Goal: Task Accomplishment & Management: Use online tool/utility

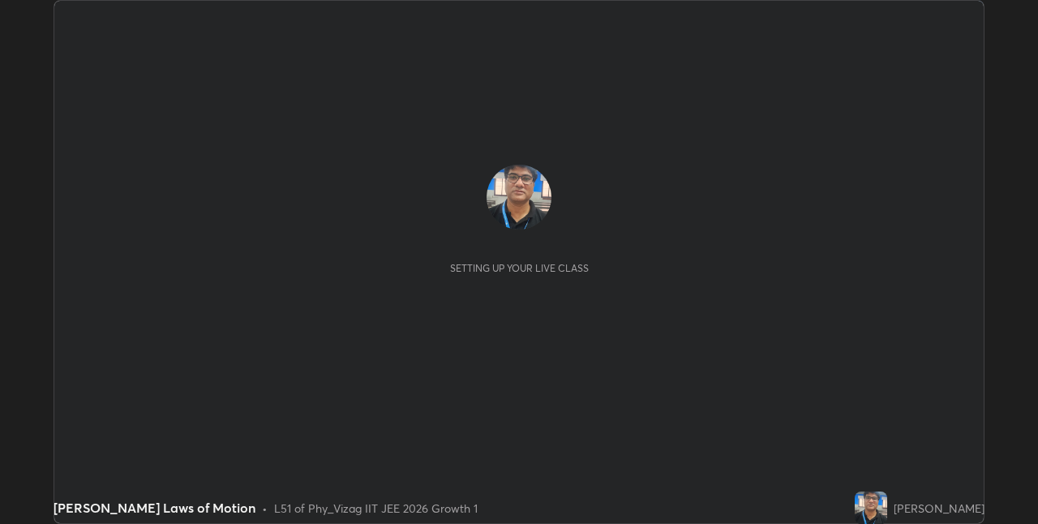
scroll to position [524, 1038]
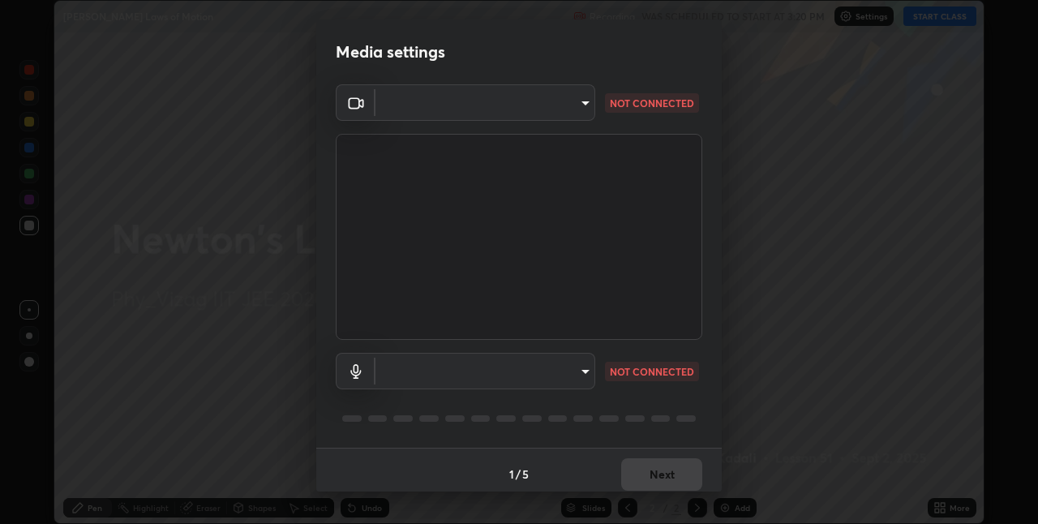
type input "82b3f85b5e9e3cb5410da62672371ba77949153d3e663b918a465942a6f7c2c1"
type input "696b3a7df95618b0bccdfb7929bbffe713e70265629fae05a67a5050f2a8b158"
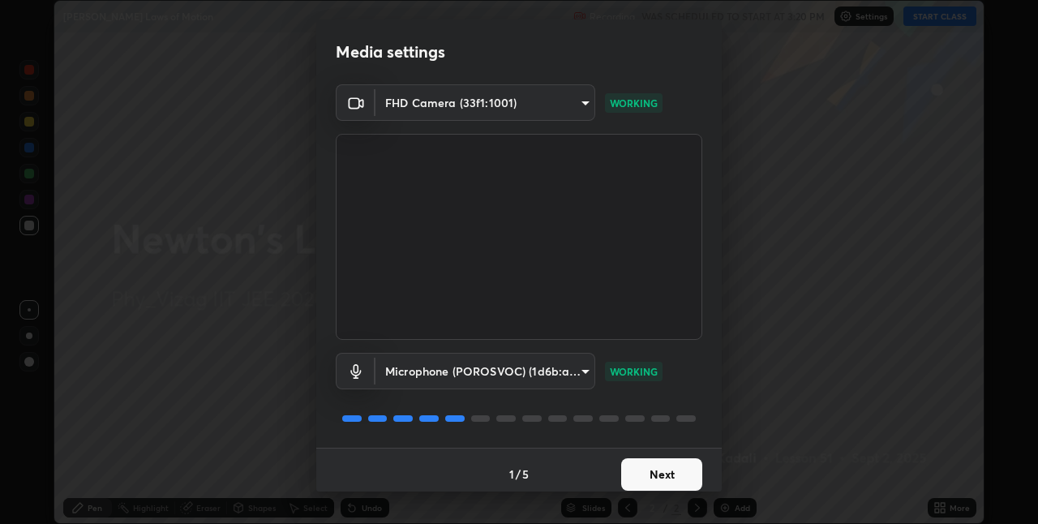
click at [633, 471] on button "Next" at bounding box center [661, 474] width 81 height 32
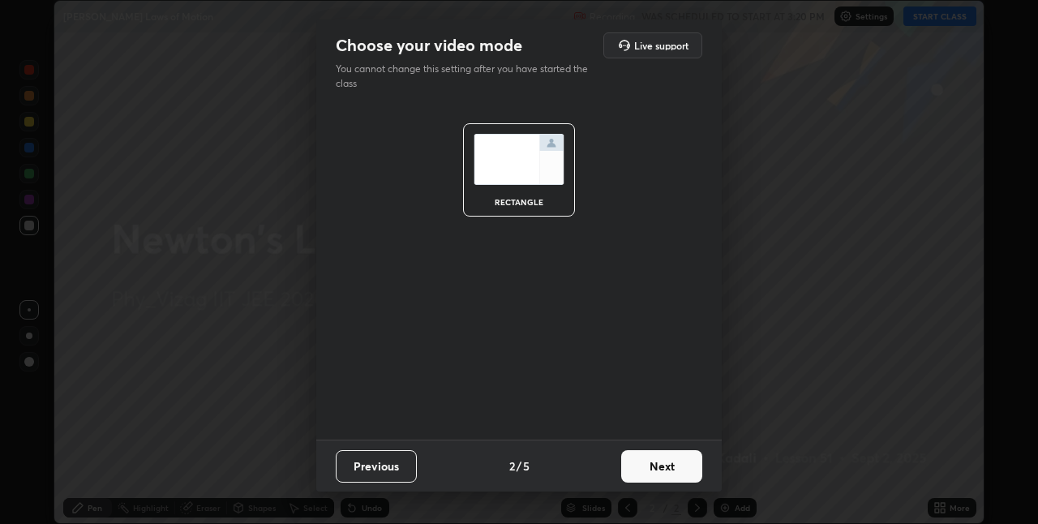
click at [642, 459] on button "Next" at bounding box center [661, 466] width 81 height 32
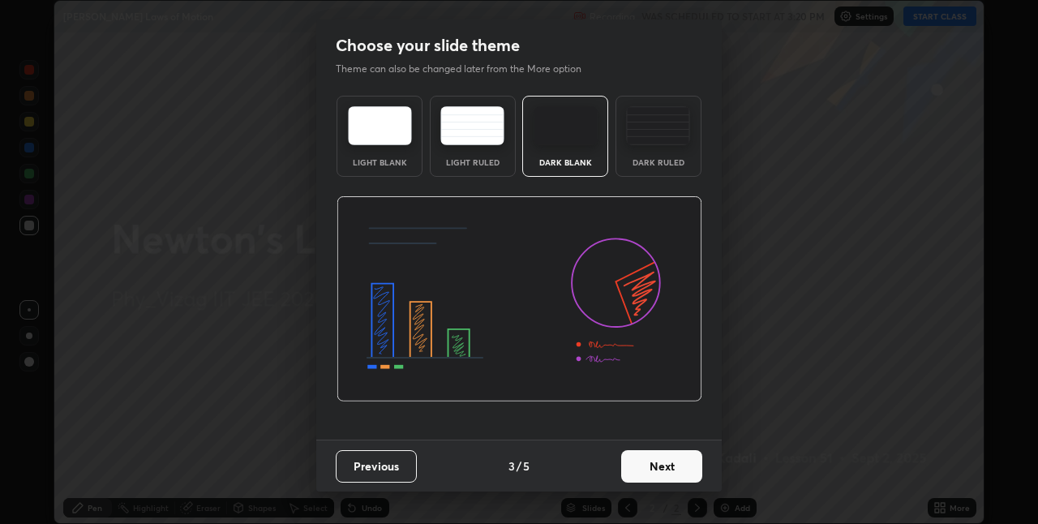
click at [639, 466] on button "Next" at bounding box center [661, 466] width 81 height 32
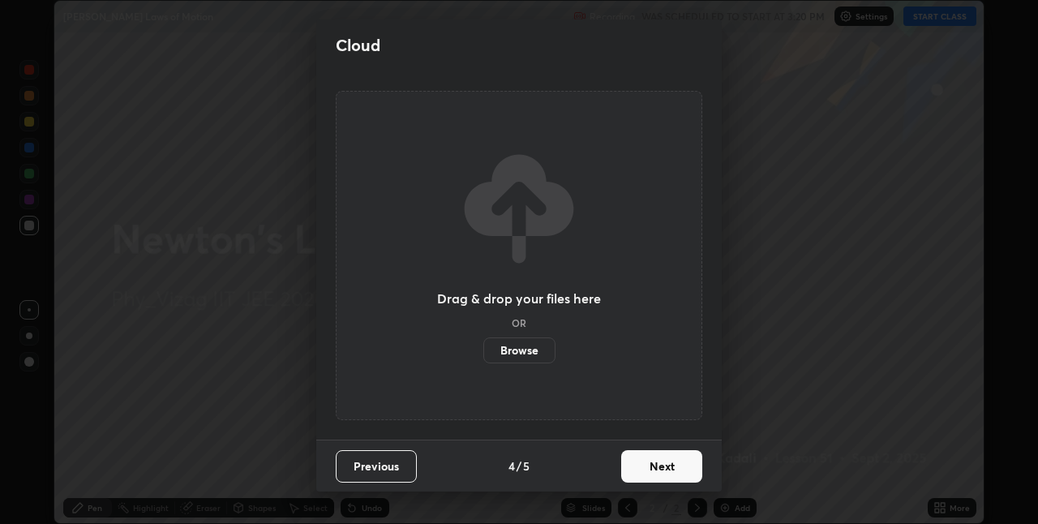
click at [641, 461] on button "Next" at bounding box center [661, 466] width 81 height 32
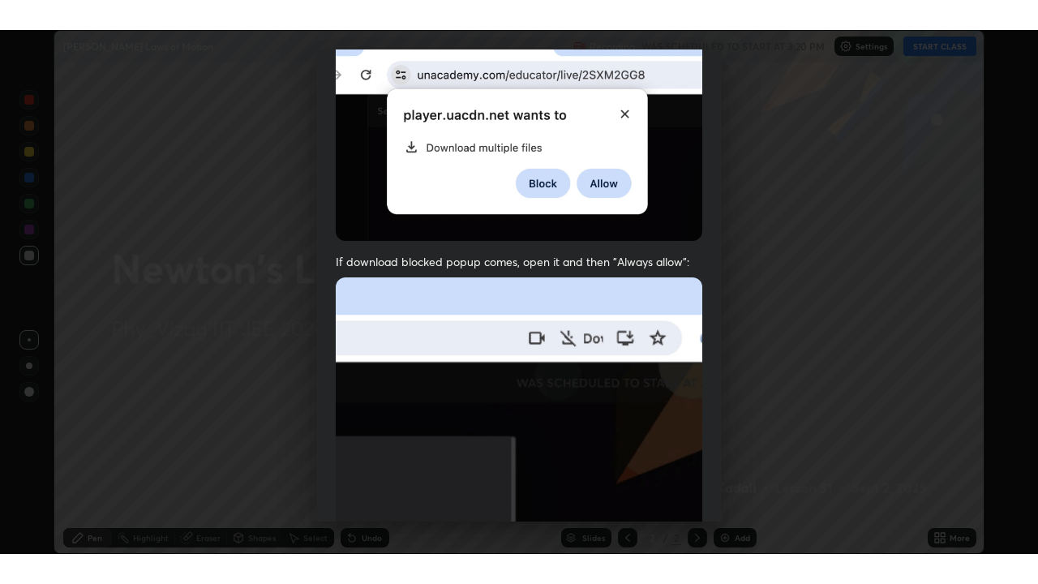
scroll to position [339, 0]
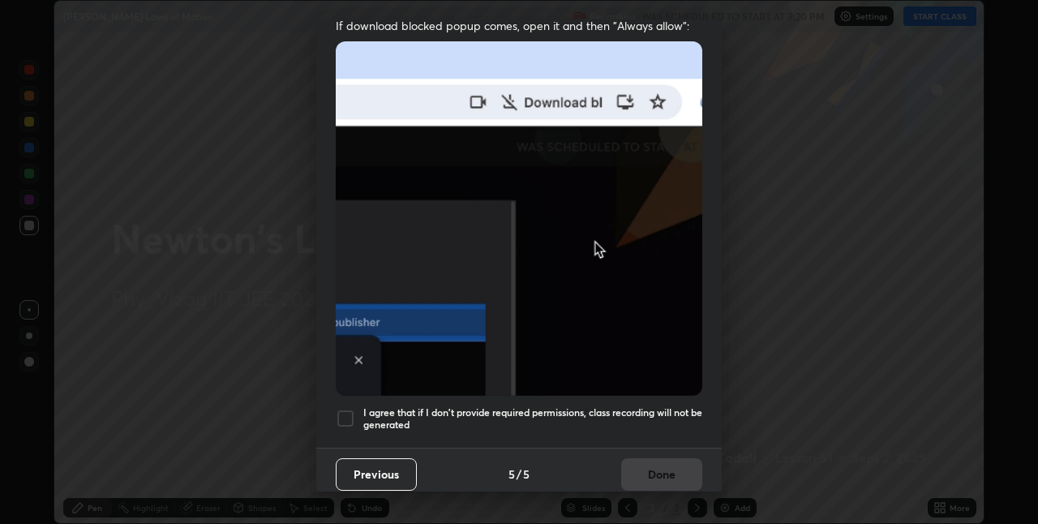
click at [346, 410] on div at bounding box center [345, 418] width 19 height 19
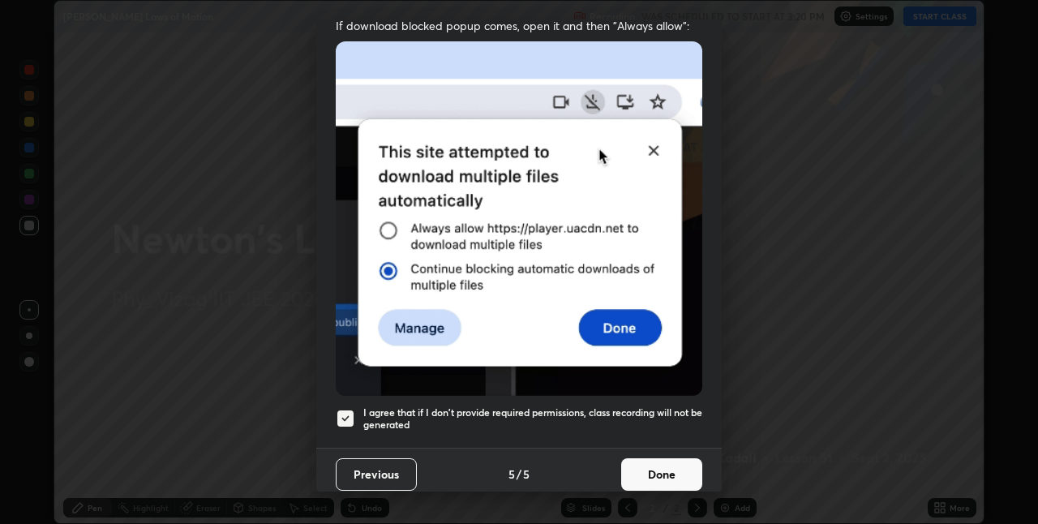
click at [636, 465] on button "Done" at bounding box center [661, 474] width 81 height 32
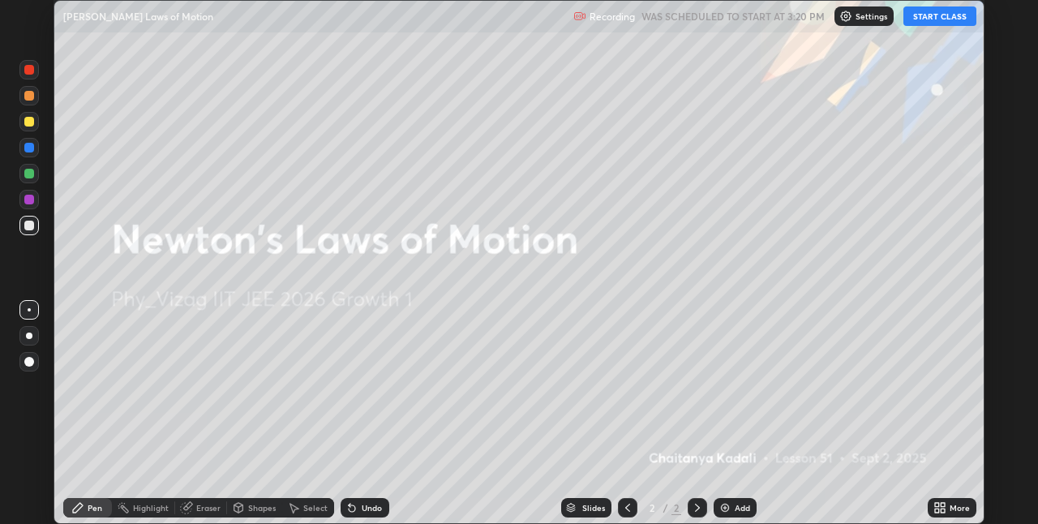
click at [934, 17] on button "START CLASS" at bounding box center [940, 15] width 73 height 19
click at [941, 511] on icon at bounding box center [943, 511] width 4 height 4
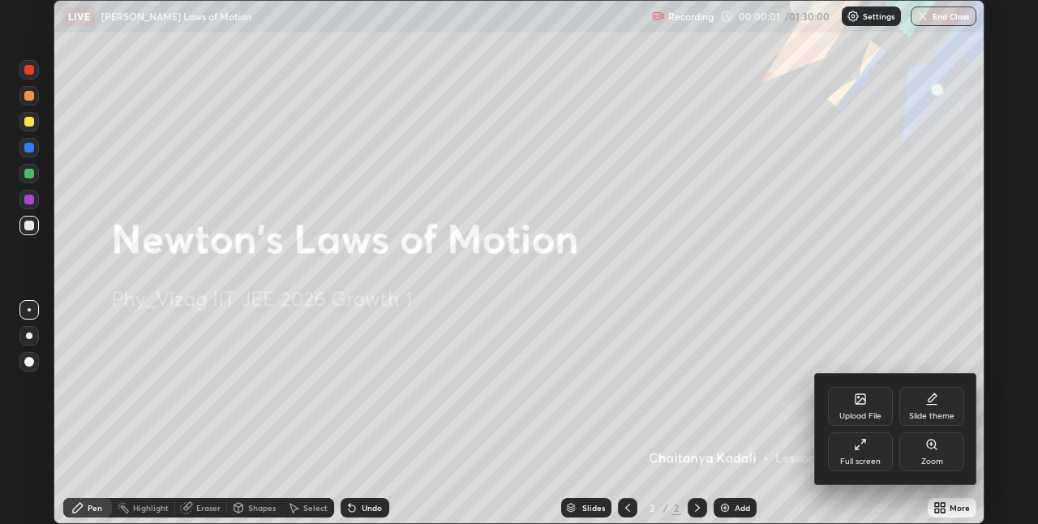
click at [863, 449] on icon at bounding box center [860, 444] width 13 height 13
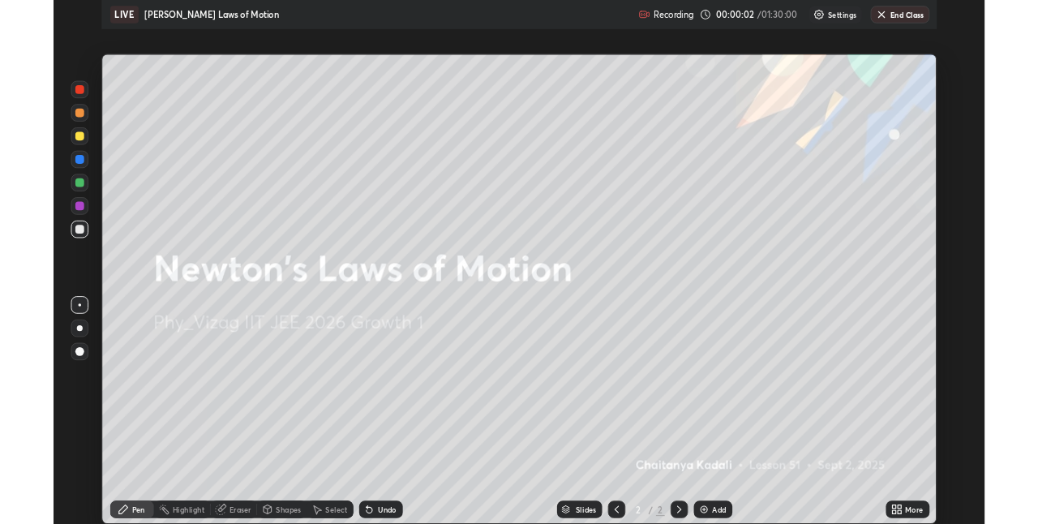
scroll to position [584, 1038]
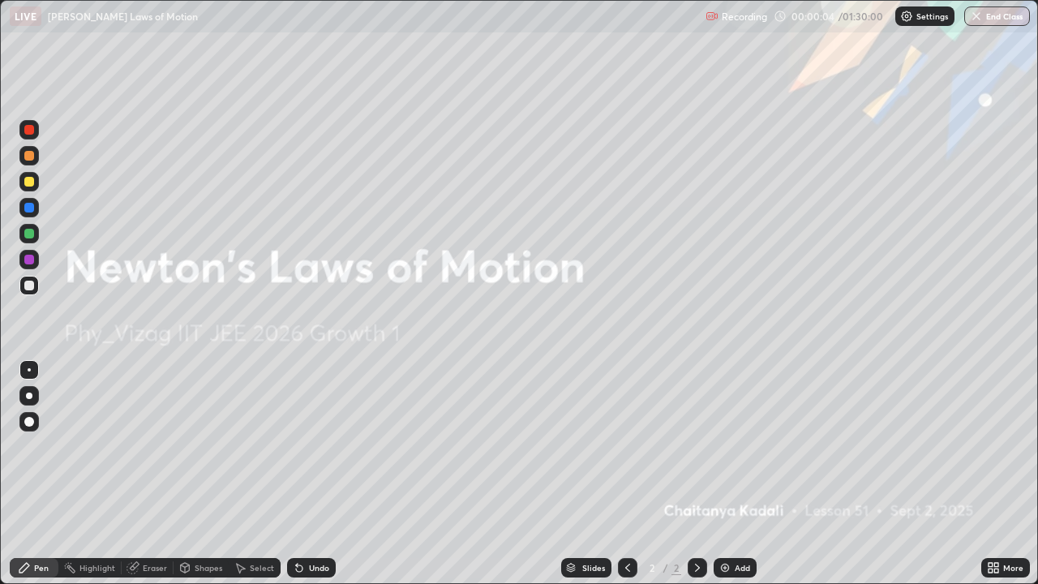
click at [731, 523] on div "Add" at bounding box center [735, 567] width 43 height 19
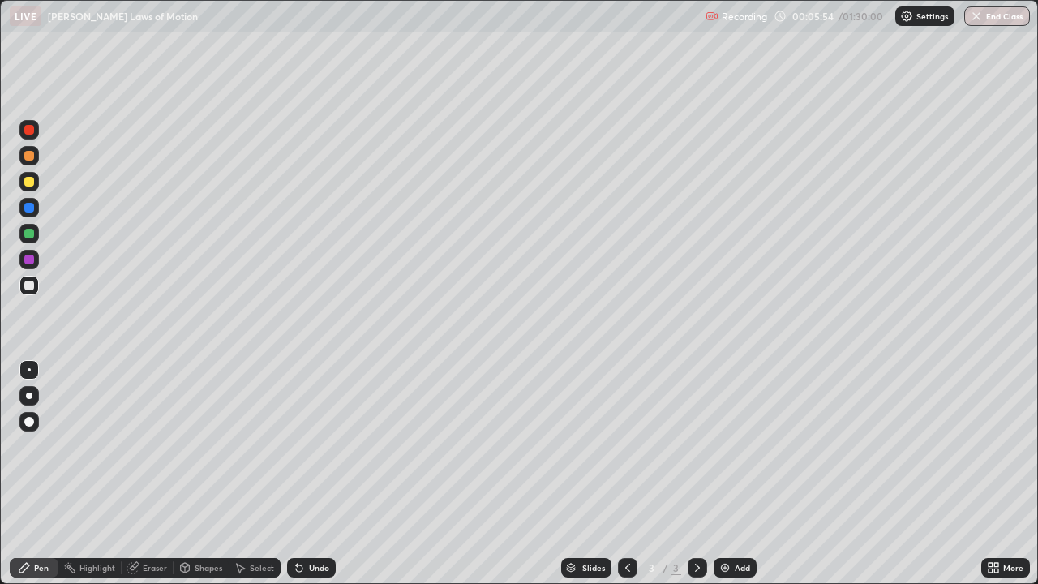
click at [28, 422] on div at bounding box center [29, 422] width 10 height 10
click at [744, 523] on div "Add" at bounding box center [735, 567] width 43 height 19
click at [737, 523] on div "Add" at bounding box center [742, 568] width 15 height 8
click at [155, 523] on div "Eraser" at bounding box center [155, 568] width 24 height 8
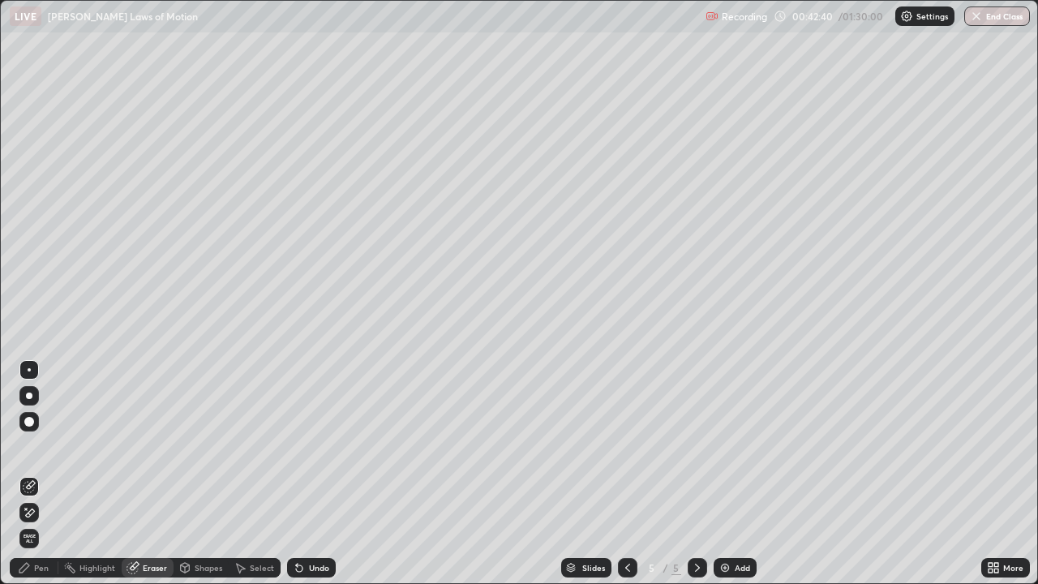
click at [45, 523] on div "Pen" at bounding box center [41, 568] width 15 height 8
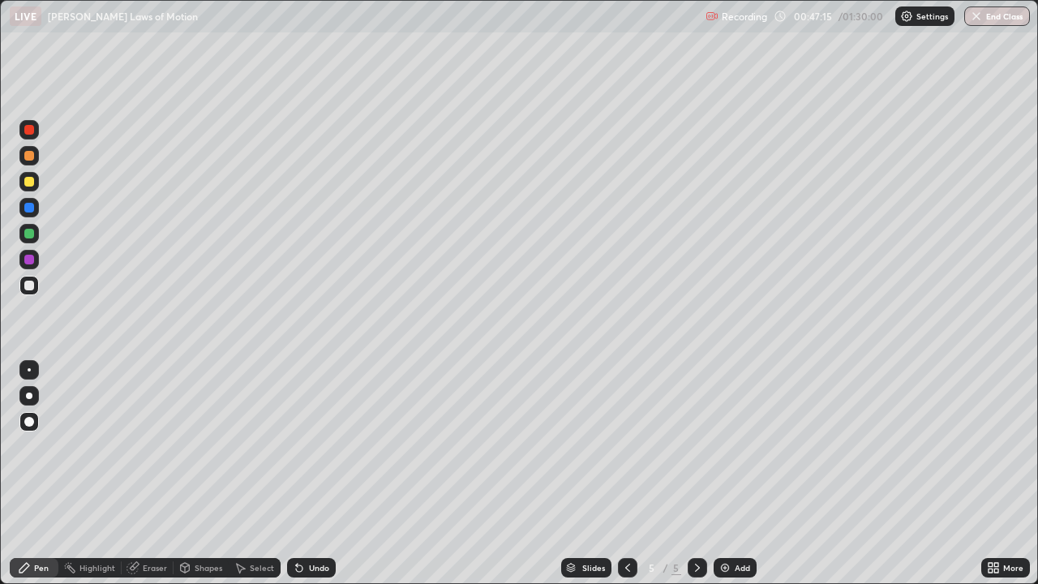
click at [144, 523] on div "Eraser" at bounding box center [155, 568] width 24 height 8
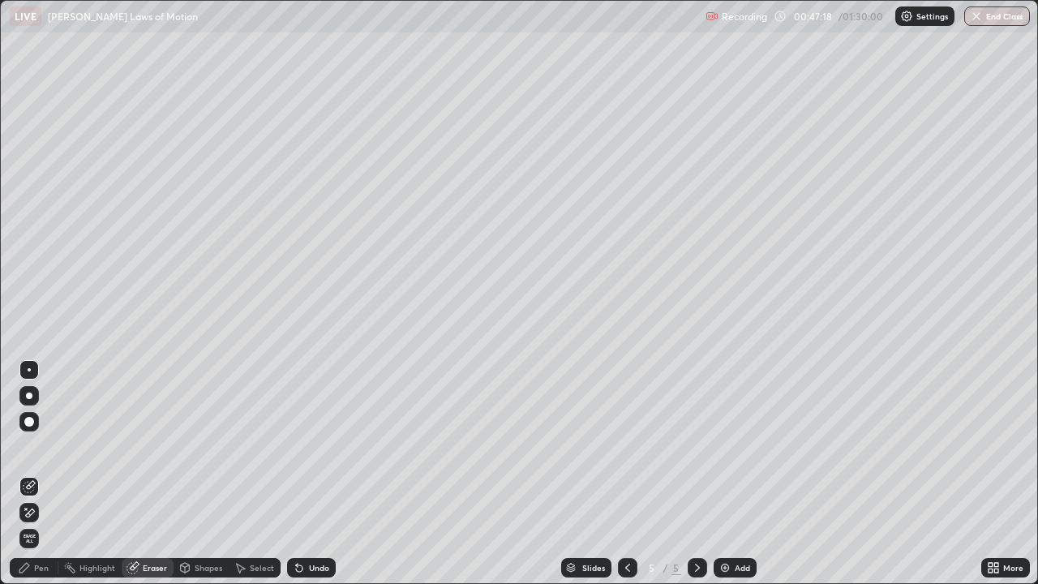
click at [45, 523] on div "Pen" at bounding box center [41, 568] width 15 height 8
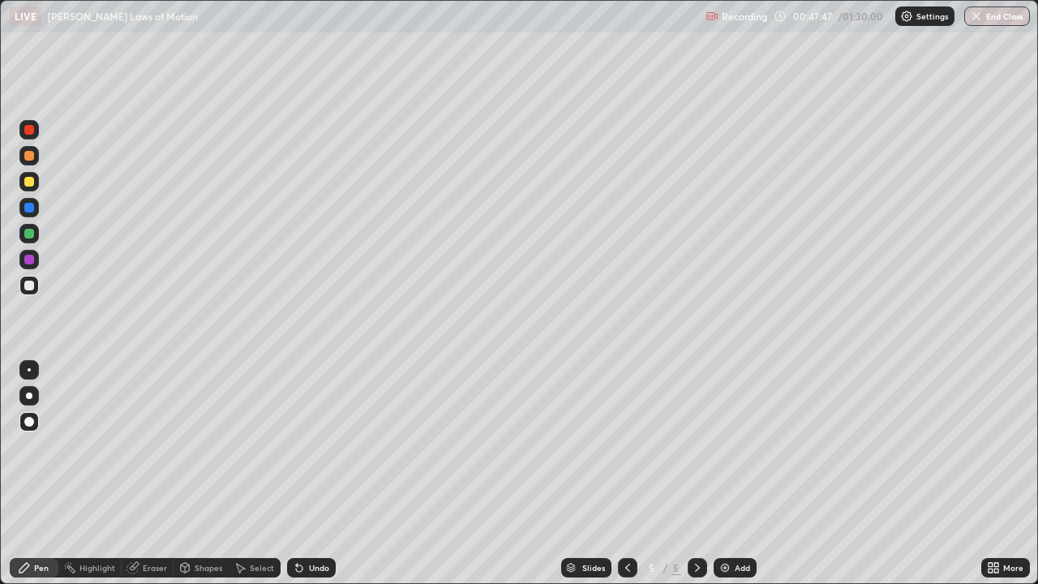
click at [317, 523] on div "Undo" at bounding box center [319, 568] width 20 height 8
click at [316, 523] on div "Undo" at bounding box center [319, 568] width 20 height 8
click at [719, 523] on img at bounding box center [725, 567] width 13 height 13
click at [625, 523] on icon at bounding box center [627, 568] width 5 height 8
click at [693, 523] on icon at bounding box center [697, 567] width 13 height 13
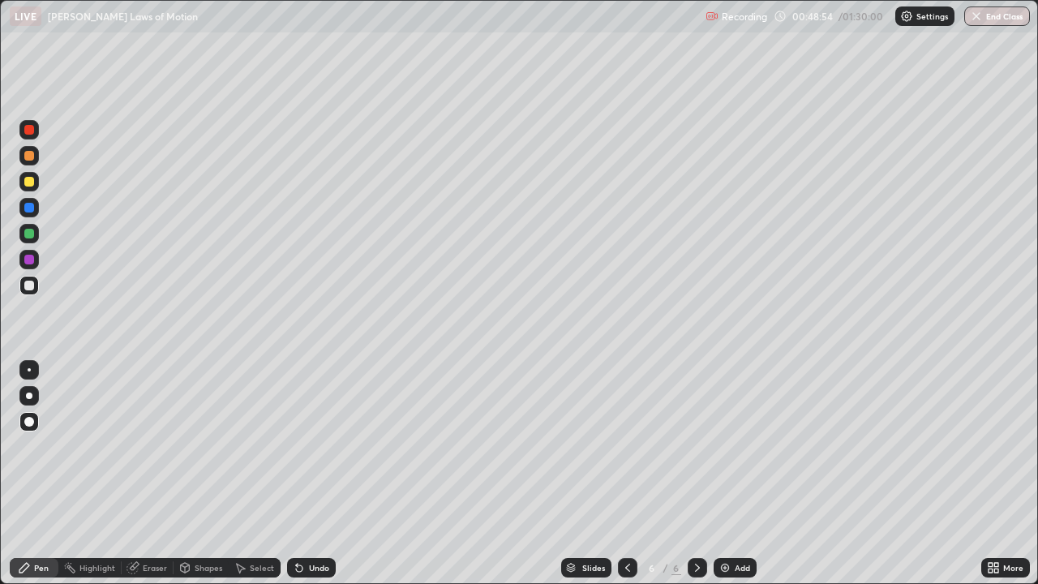
click at [144, 523] on div "Eraser" at bounding box center [148, 567] width 52 height 19
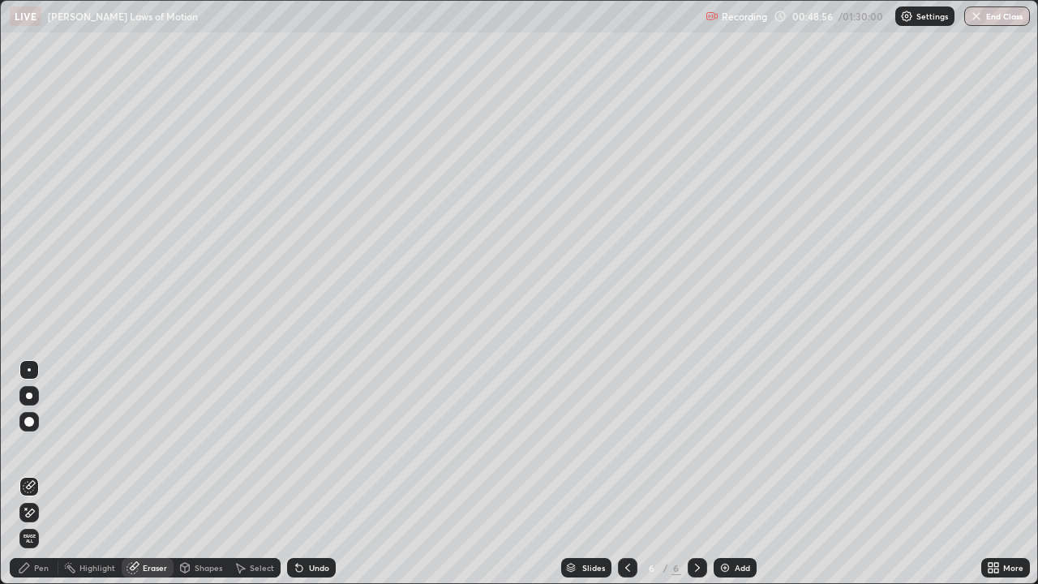
click at [47, 523] on div "Pen" at bounding box center [41, 568] width 15 height 8
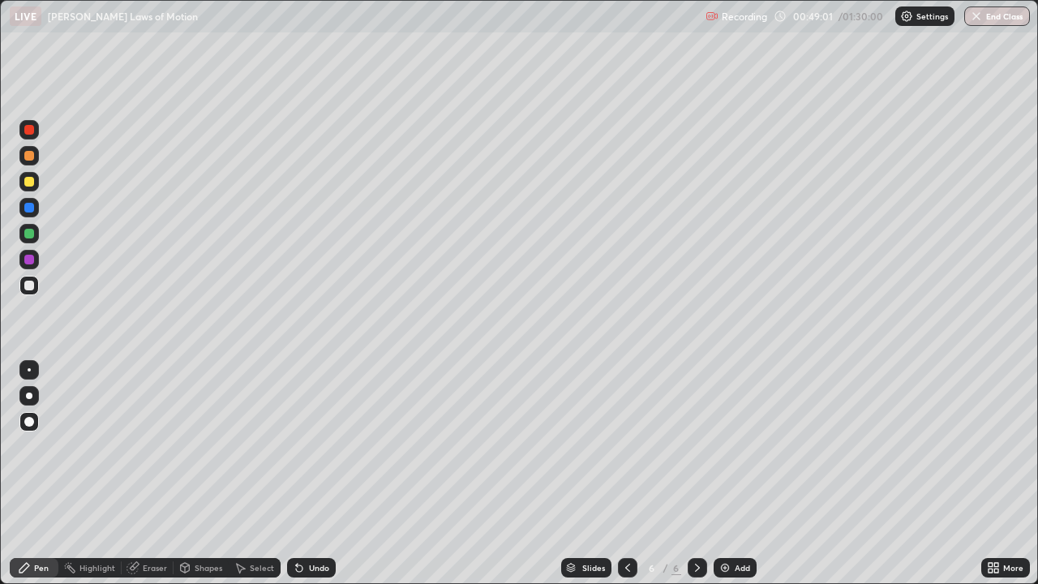
click at [160, 523] on div "Eraser" at bounding box center [155, 568] width 24 height 8
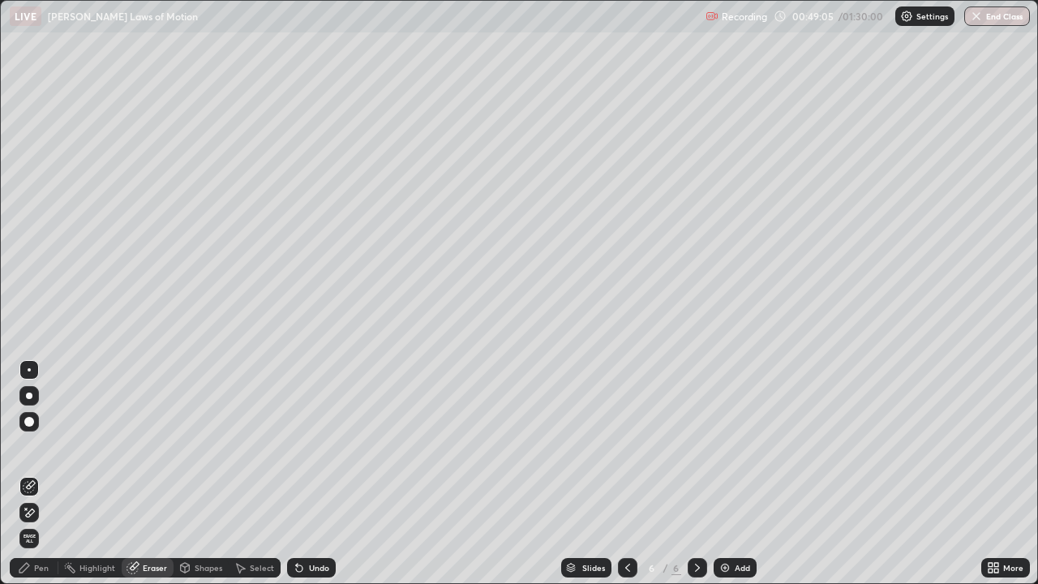
click at [45, 523] on div "Pen" at bounding box center [41, 568] width 15 height 8
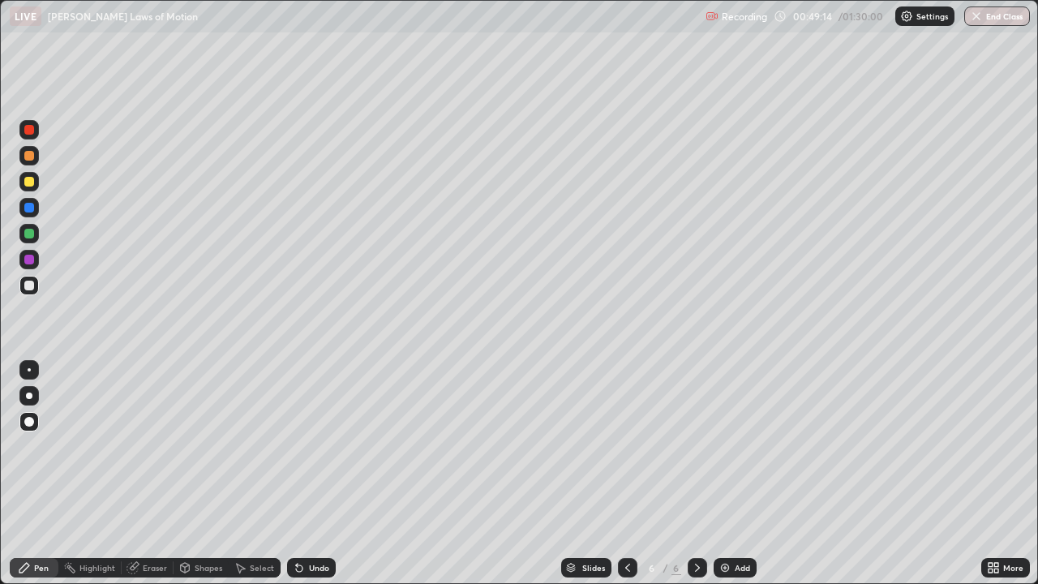
click at [304, 523] on div "Undo" at bounding box center [311, 567] width 49 height 19
click at [160, 523] on div "Eraser" at bounding box center [155, 568] width 24 height 8
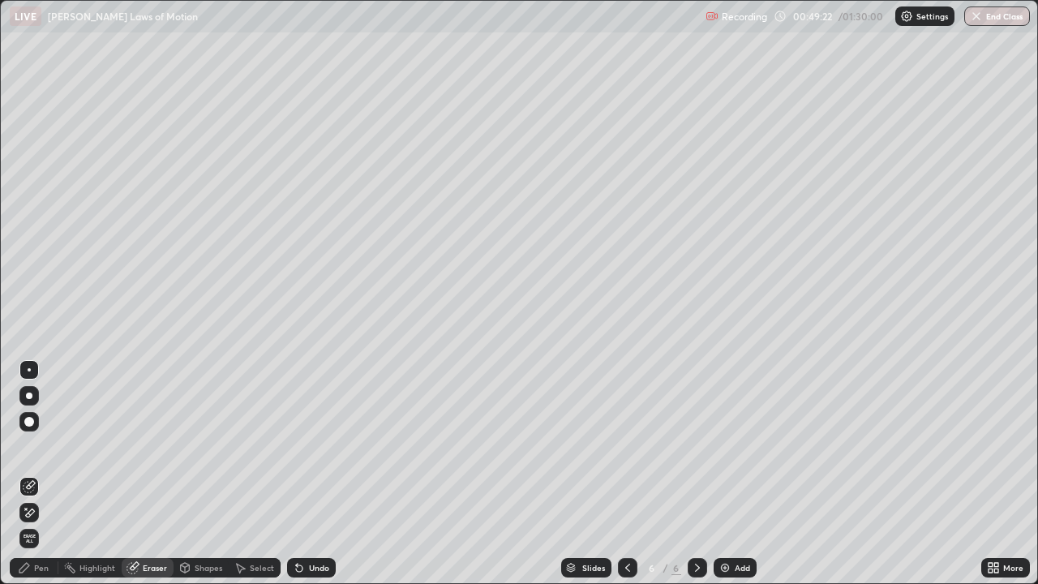
click at [47, 523] on div "Pen" at bounding box center [41, 568] width 15 height 8
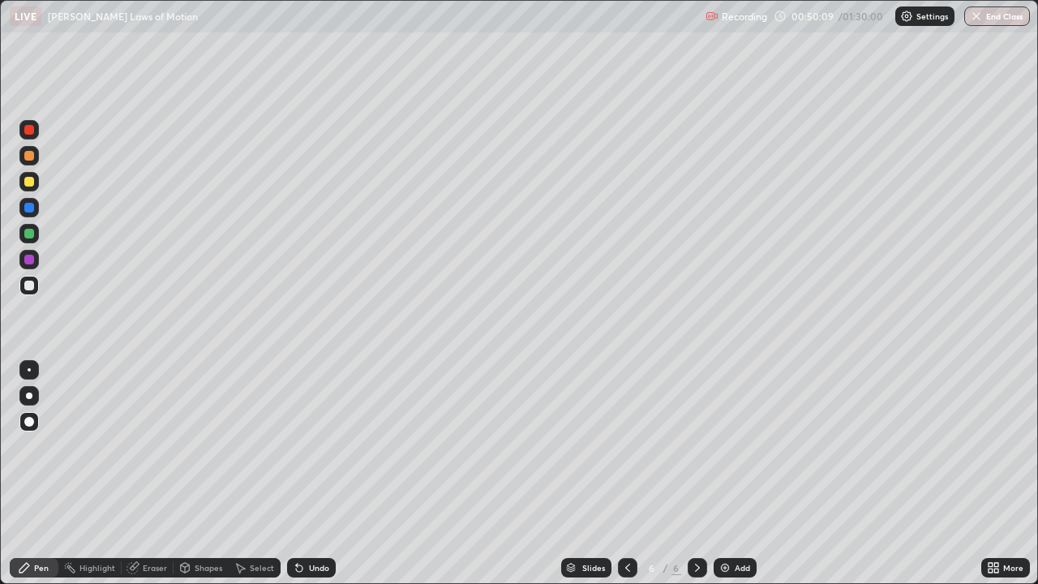
click at [625, 523] on icon at bounding box center [627, 567] width 13 height 13
click at [696, 523] on icon at bounding box center [697, 567] width 13 height 13
click at [624, 523] on icon at bounding box center [627, 567] width 13 height 13
click at [697, 523] on icon at bounding box center [697, 567] width 13 height 13
click at [154, 523] on div "Eraser" at bounding box center [155, 568] width 24 height 8
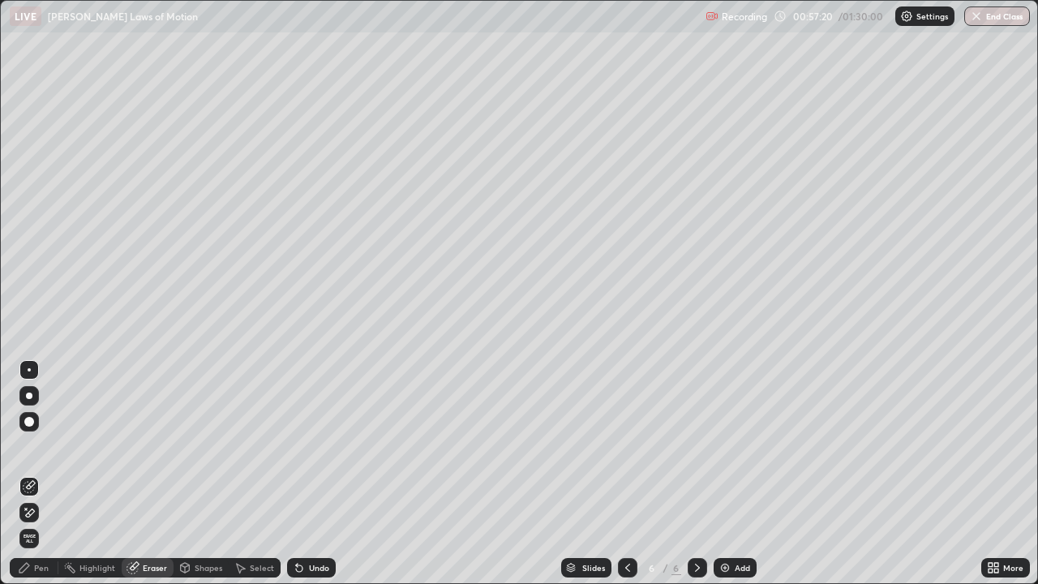
click at [628, 523] on icon at bounding box center [627, 567] width 13 height 13
click at [696, 523] on icon at bounding box center [697, 567] width 13 height 13
click at [626, 523] on icon at bounding box center [627, 567] width 13 height 13
click at [696, 523] on icon at bounding box center [697, 567] width 13 height 13
click at [46, 523] on div "Pen" at bounding box center [41, 568] width 15 height 8
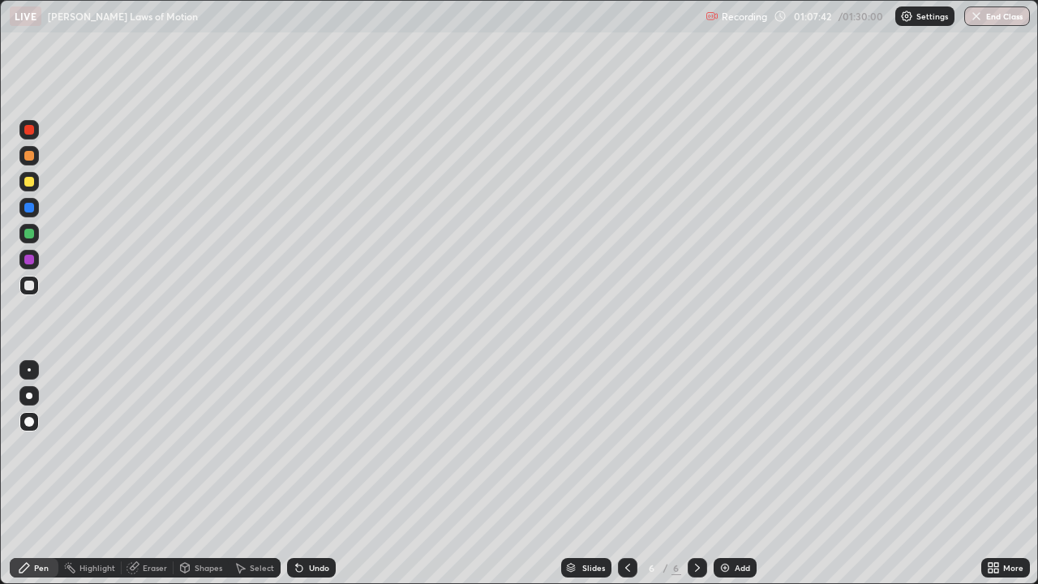
click at [301, 523] on icon at bounding box center [299, 567] width 13 height 13
click at [152, 523] on div "Eraser" at bounding box center [155, 568] width 24 height 8
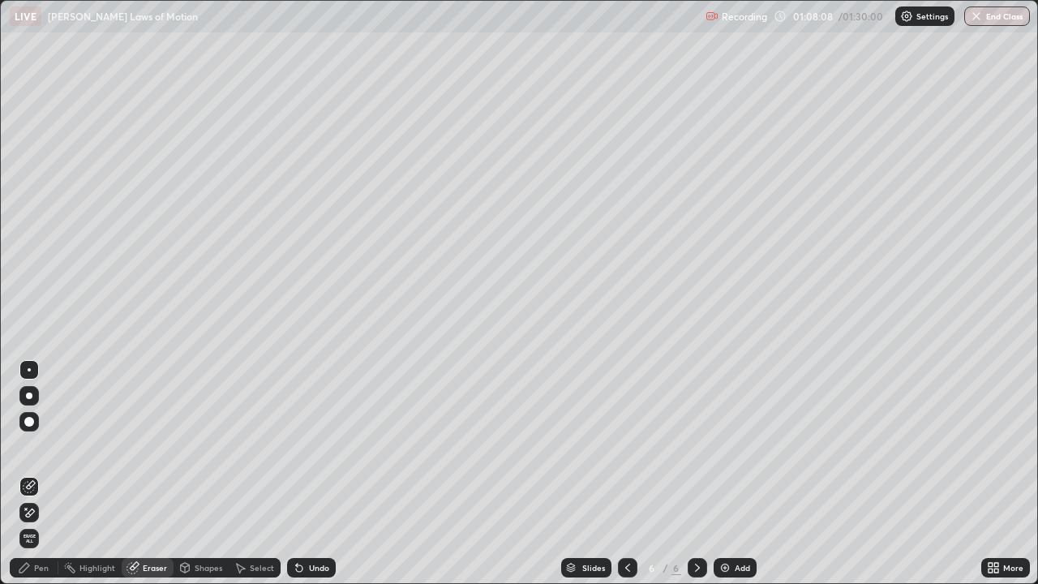
click at [47, 523] on div "Pen" at bounding box center [41, 568] width 15 height 8
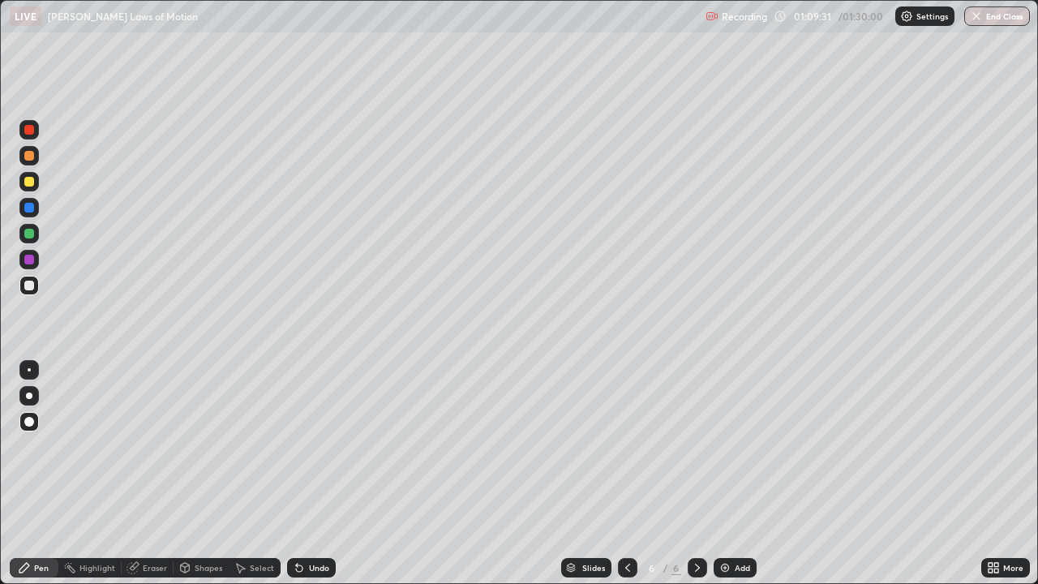
click at [139, 523] on div "Eraser" at bounding box center [148, 567] width 52 height 19
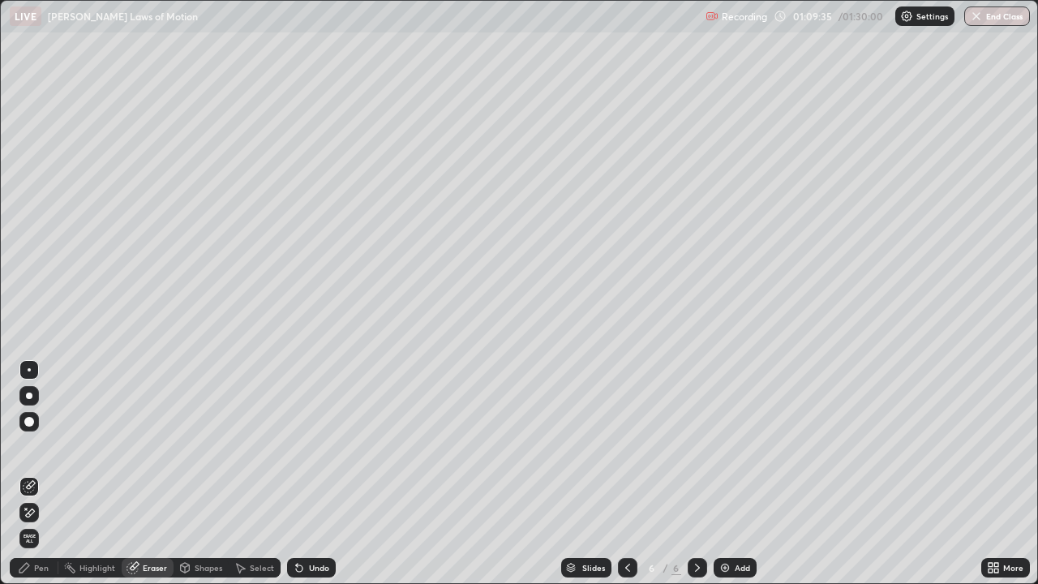
click at [42, 523] on div "Pen" at bounding box center [41, 568] width 15 height 8
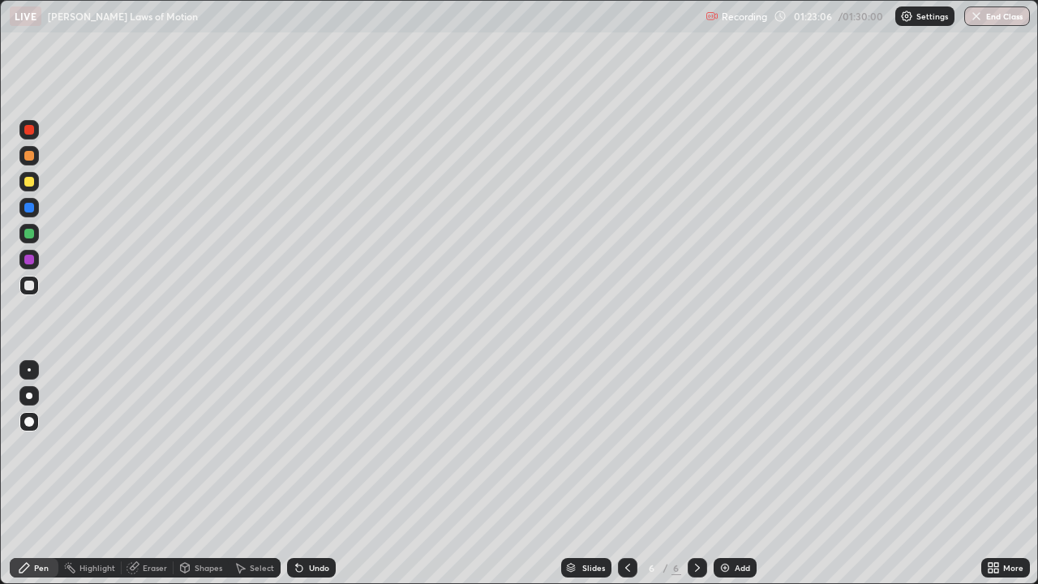
click at [984, 22] on button "End Class" at bounding box center [997, 15] width 66 height 19
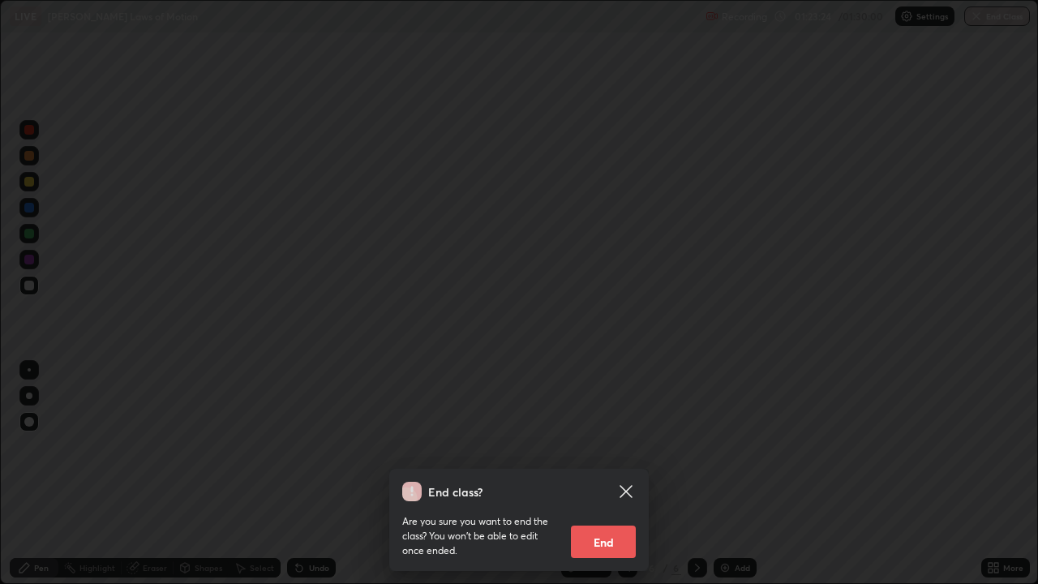
click at [617, 492] on icon at bounding box center [625, 491] width 19 height 19
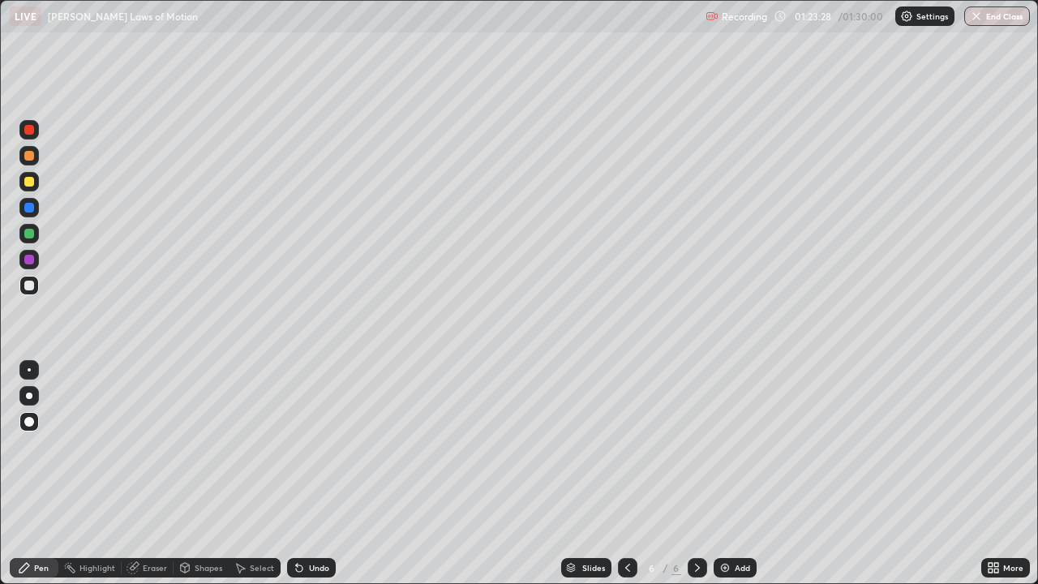
click at [999, 7] on button "End Class" at bounding box center [997, 15] width 66 height 19
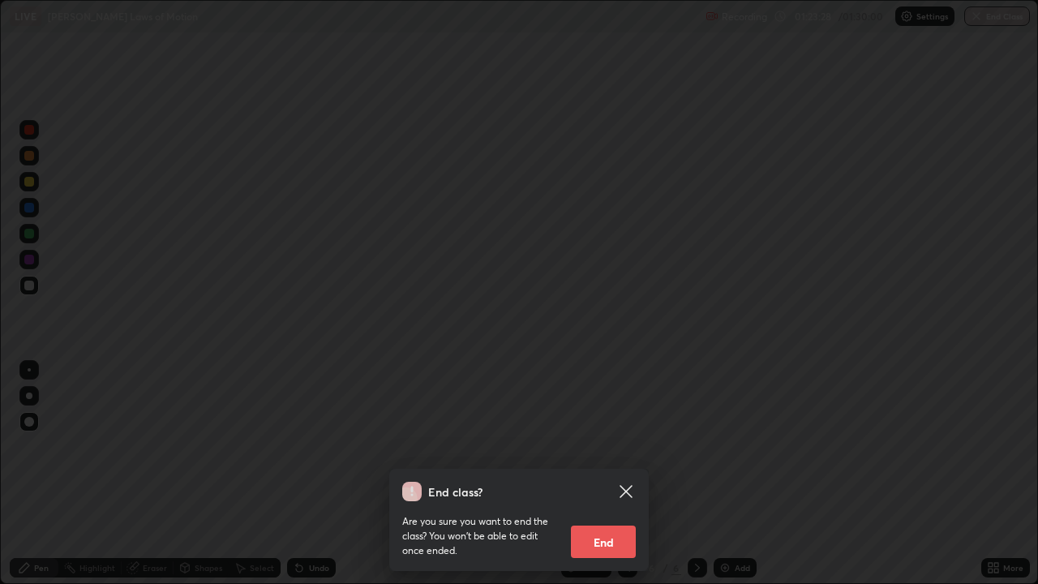
click at [990, 13] on div "End class? Are you sure you want to end the class? You won’t be able to edit on…" at bounding box center [519, 292] width 1038 height 584
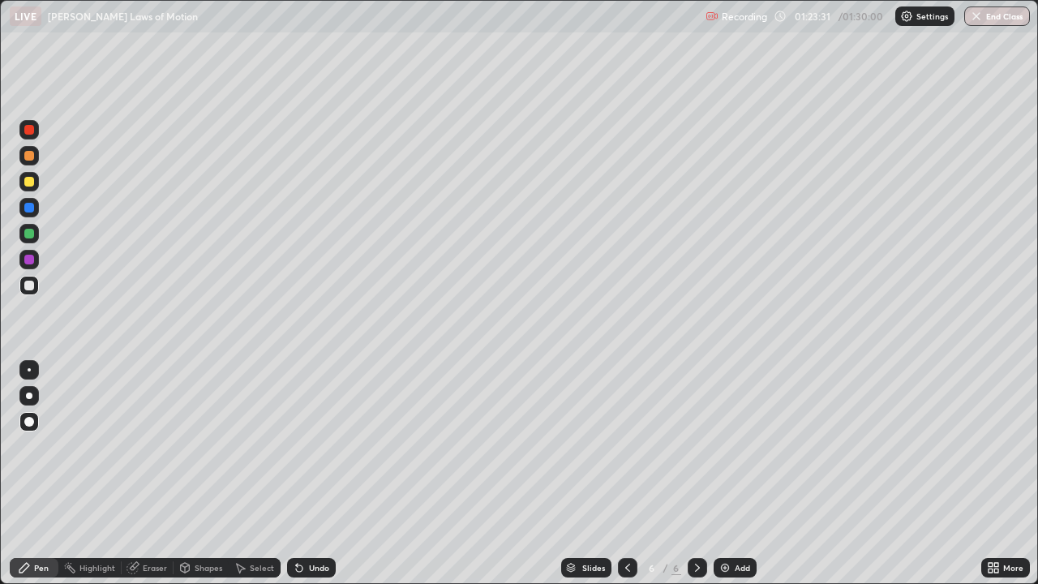
click at [992, 14] on button "End Class" at bounding box center [997, 15] width 66 height 19
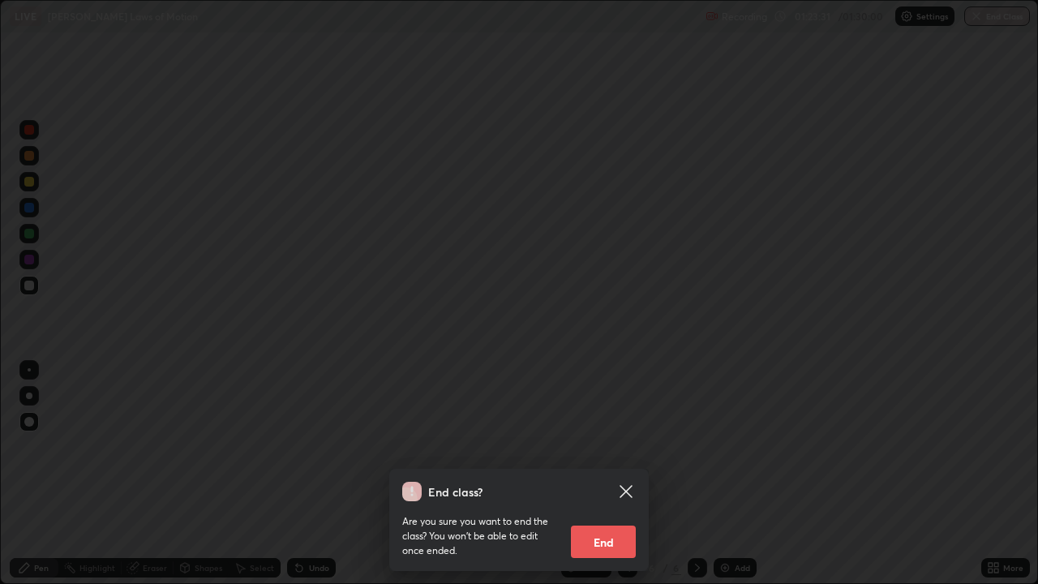
click at [992, 14] on div at bounding box center [519, 292] width 1038 height 584
click at [990, 18] on div at bounding box center [519, 292] width 1038 height 584
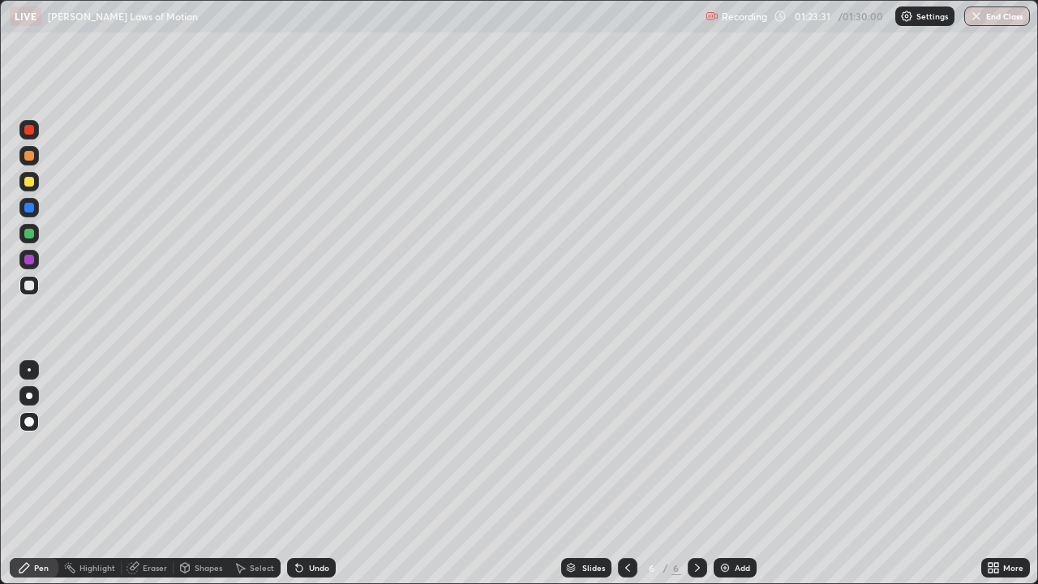
click at [992, 17] on button "End Class" at bounding box center [997, 15] width 66 height 19
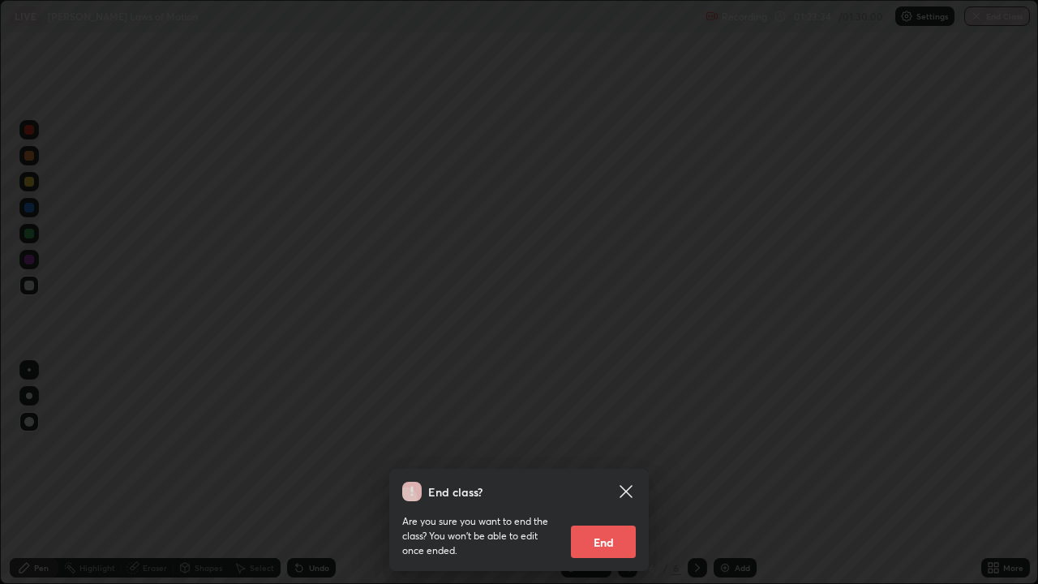
click at [590, 523] on button "End" at bounding box center [603, 542] width 65 height 32
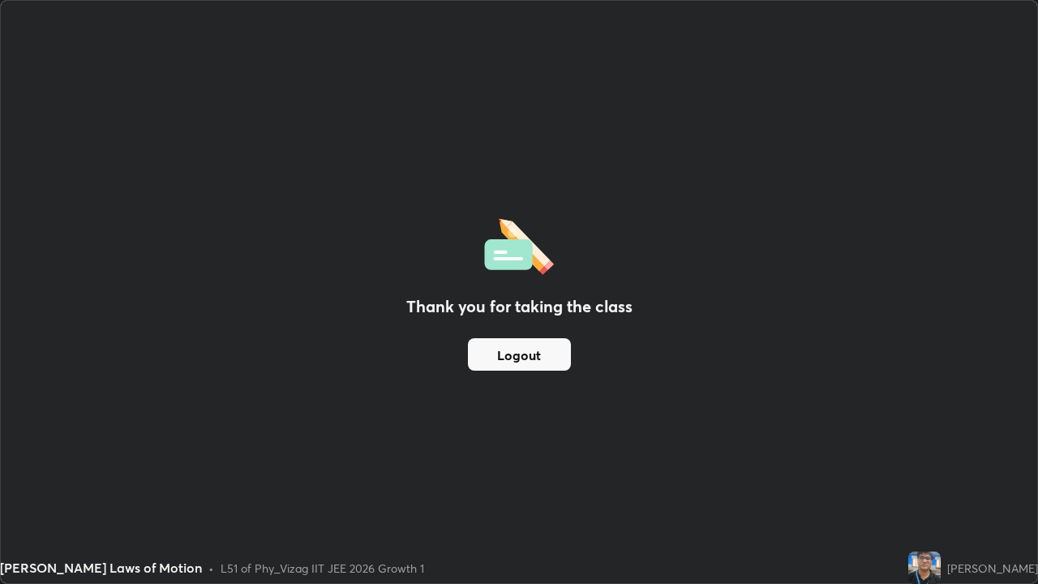
click at [600, 523] on div "Thank you for taking the class Logout" at bounding box center [519, 292] width 1037 height 582
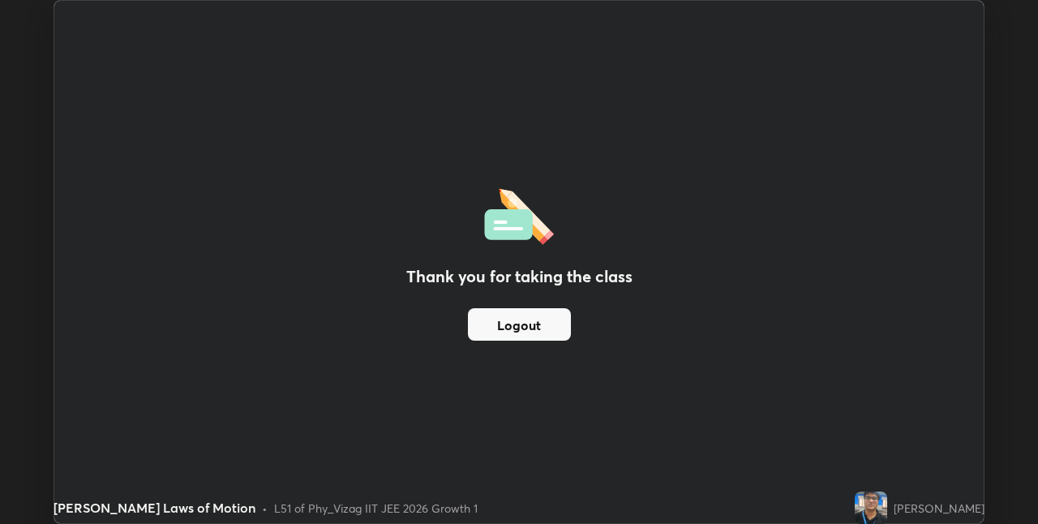
scroll to position [80589, 80075]
